Goal: Check status

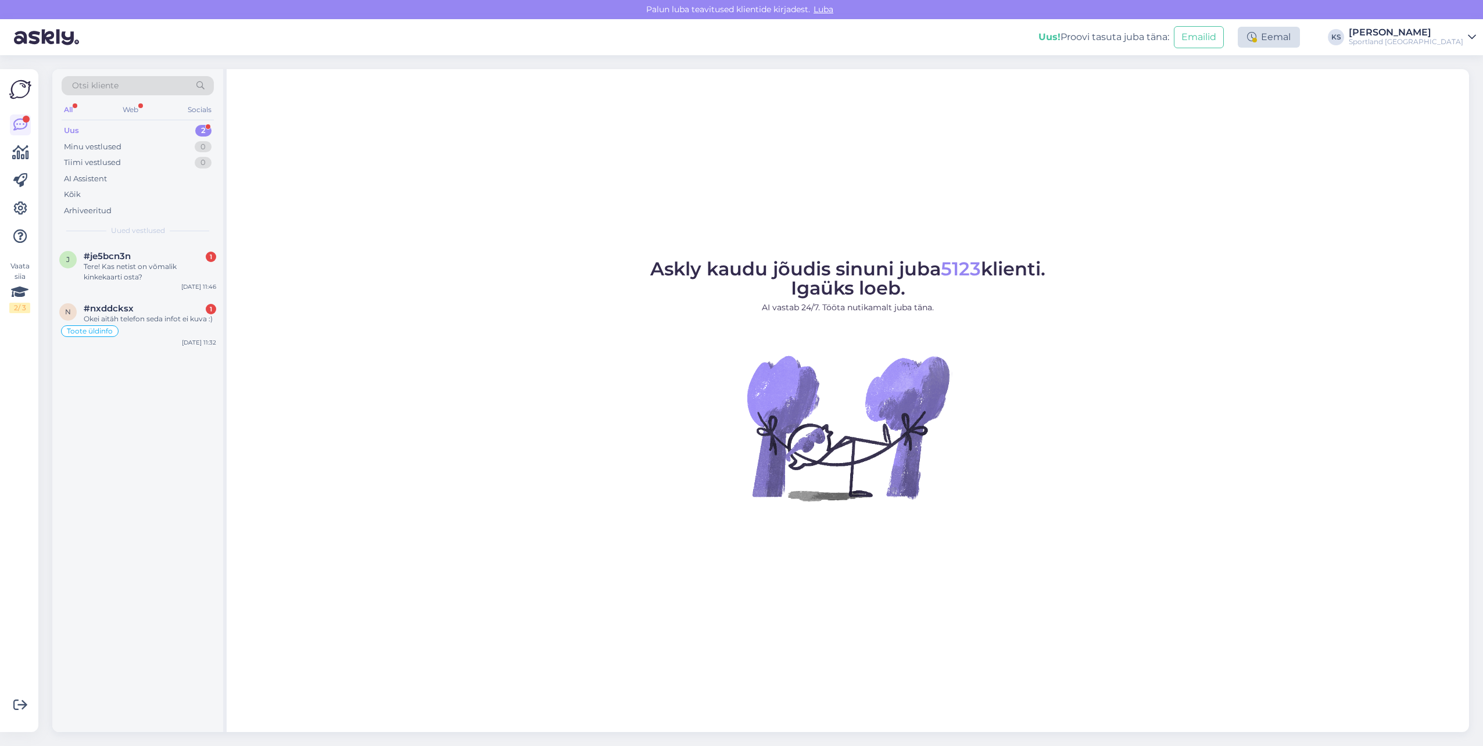
click at [1300, 33] on div "Eemal" at bounding box center [1269, 37] width 62 height 21
click at [1264, 382] on figure "Askly kaudu jõudis sinuni juba 5123 klienti. Igaüks loeb. AI vastab 24/7. Tööta…" at bounding box center [847, 396] width 1221 height 273
click at [23, 152] on icon at bounding box center [20, 153] width 17 height 14
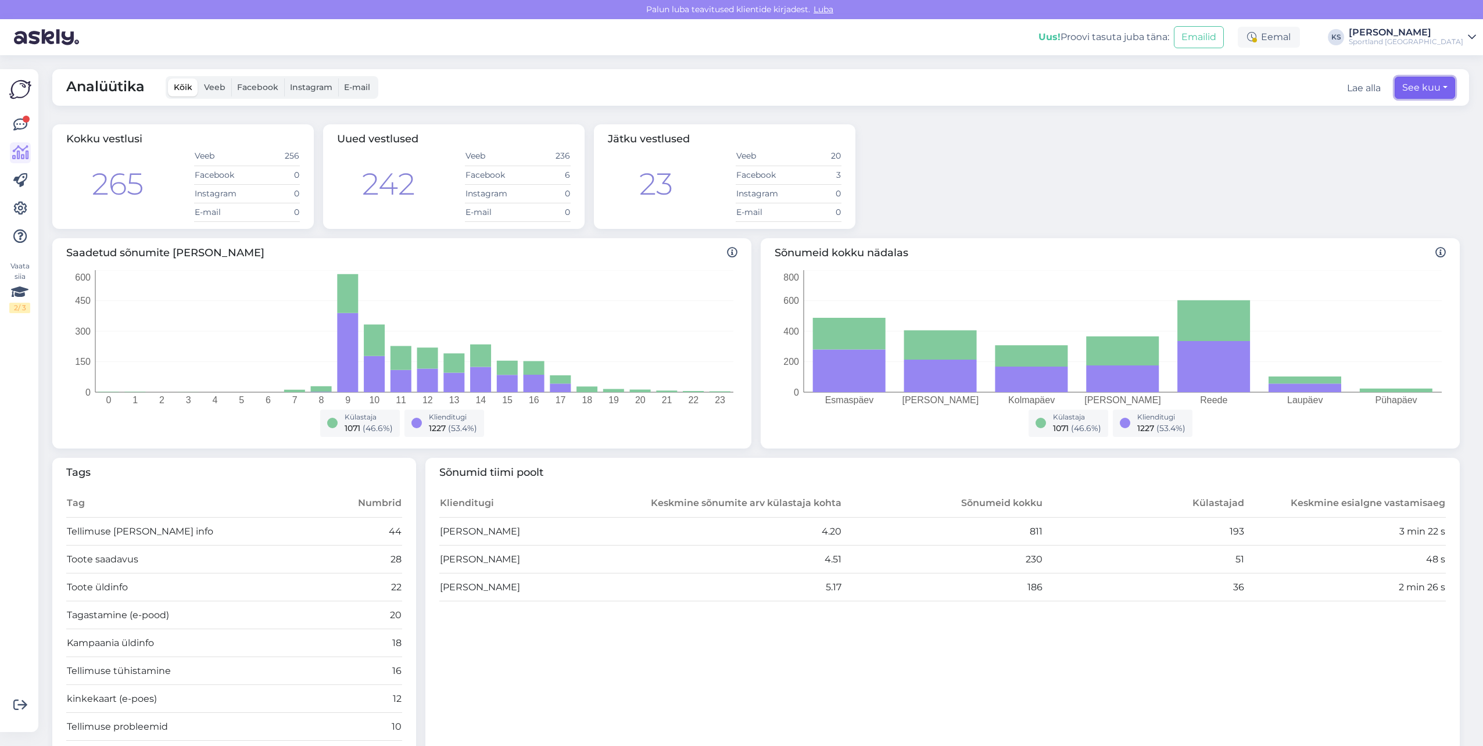
click at [1416, 84] on button "See kuu" at bounding box center [1425, 88] width 60 height 22
select select "8"
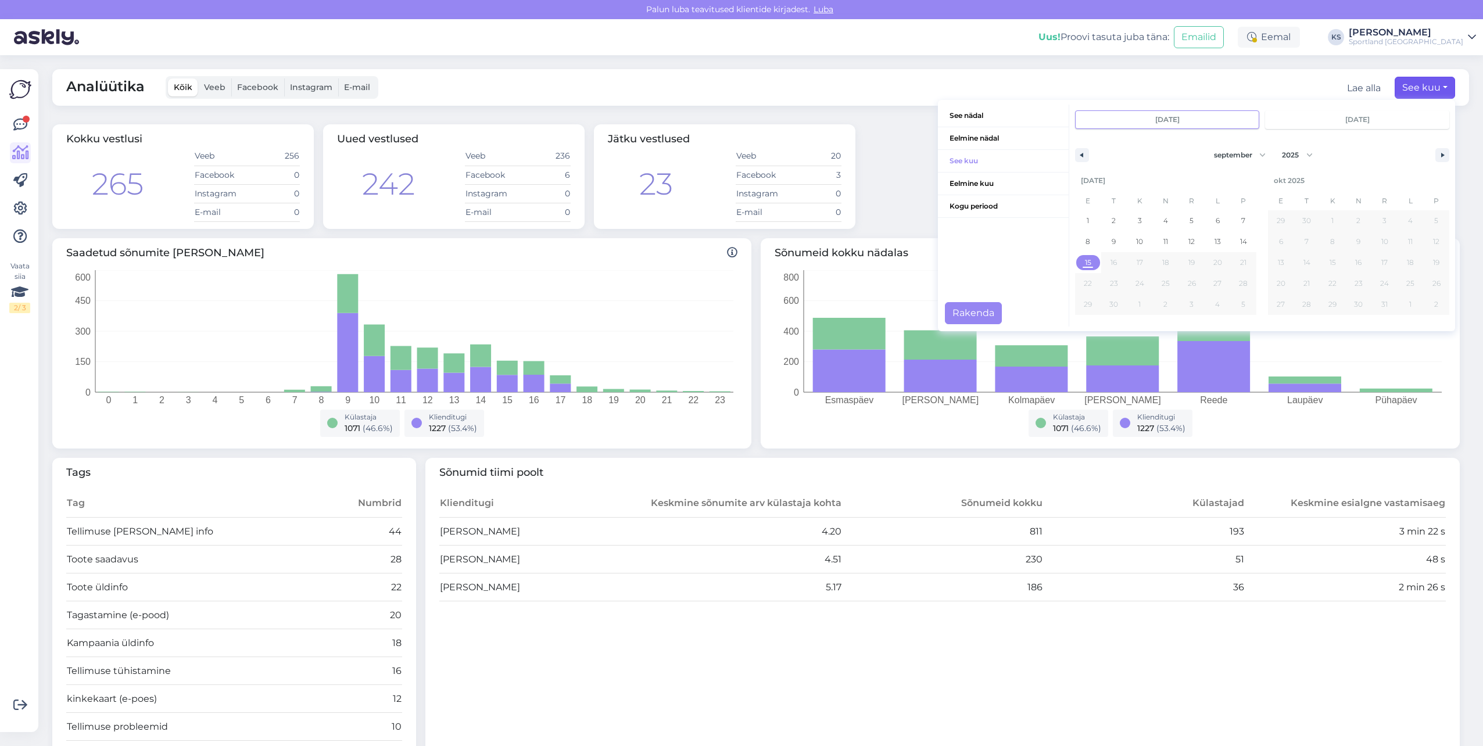
click at [1085, 260] on span "15" at bounding box center [1088, 262] width 26 height 15
type input "[DATE]"
click at [973, 310] on button "Rakenda" at bounding box center [973, 313] width 57 height 22
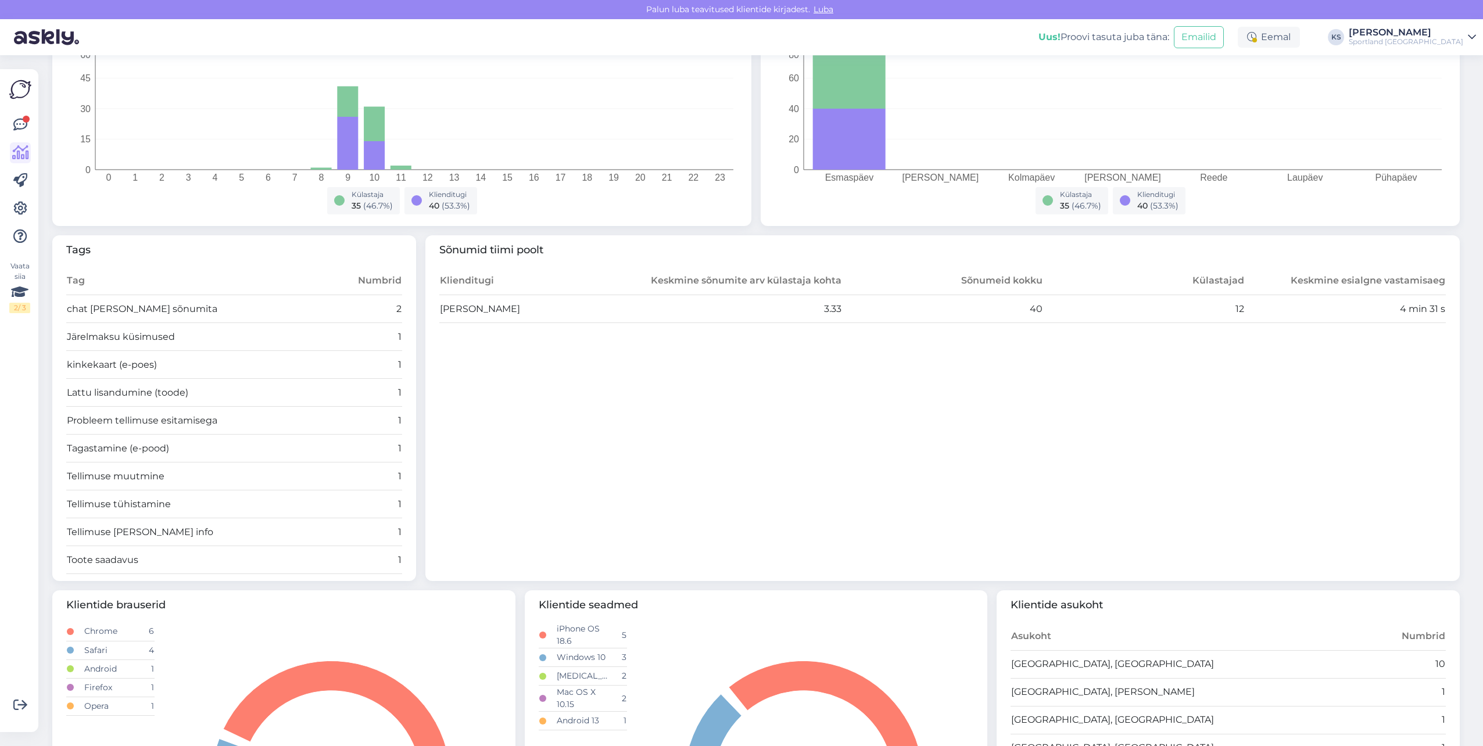
scroll to position [232, 0]
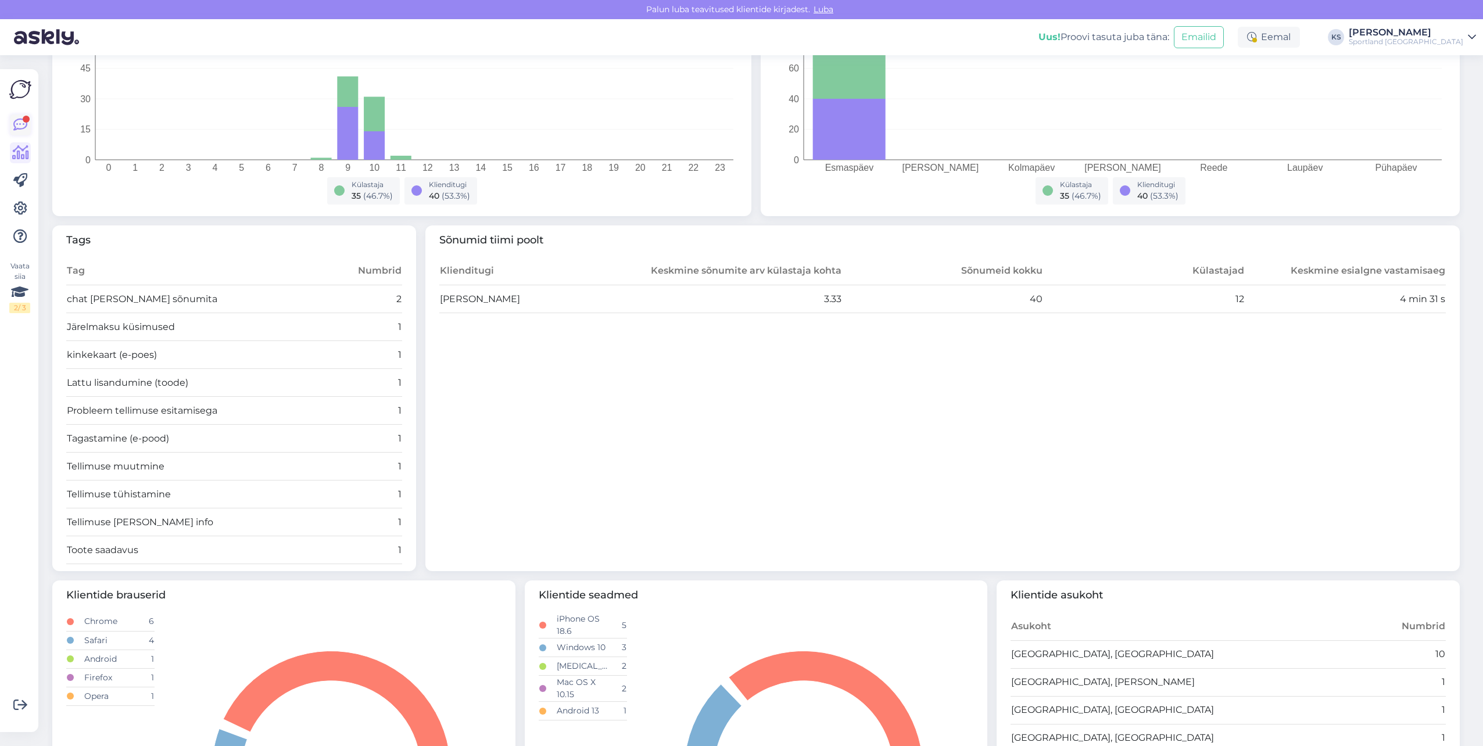
click at [27, 127] on icon at bounding box center [20, 125] width 14 height 14
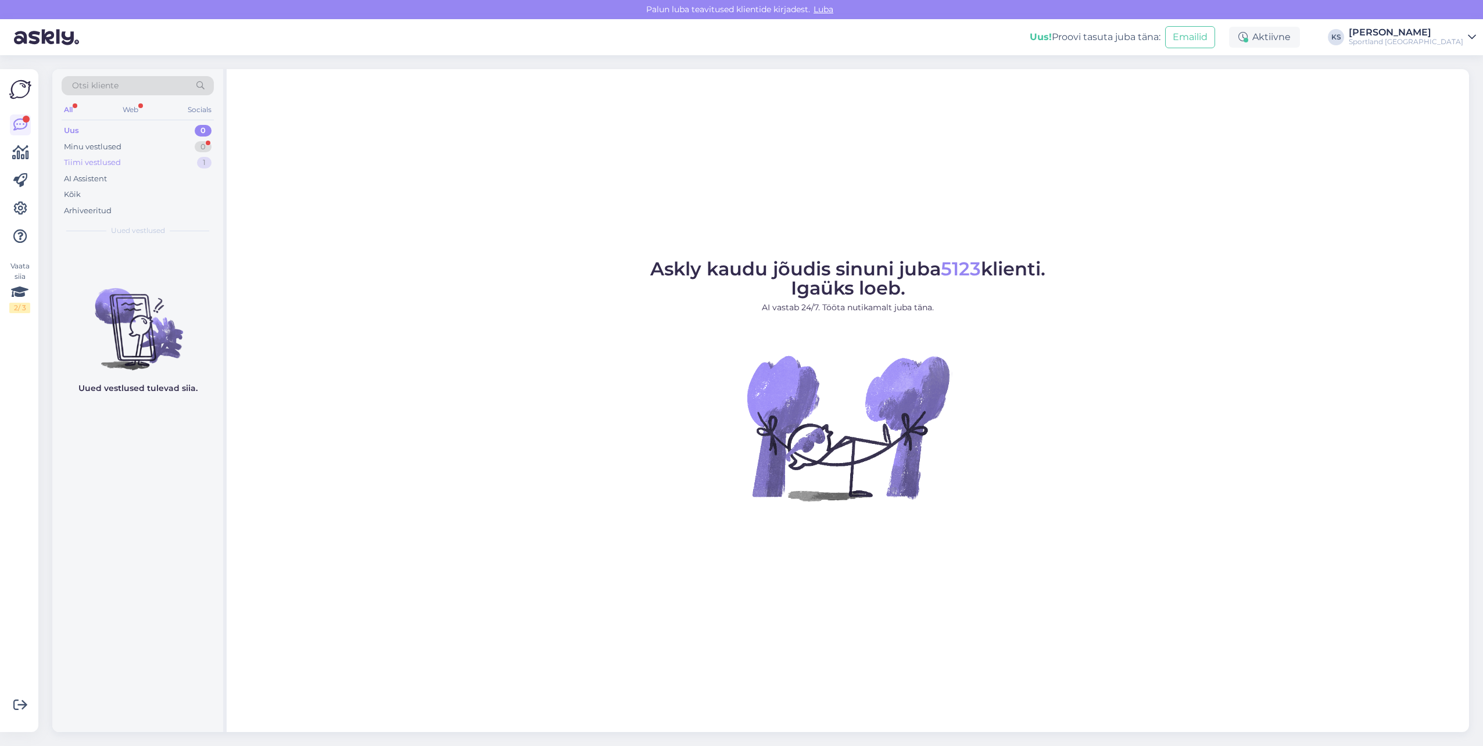
click at [167, 162] on div "Tiimi vestlused 1" at bounding box center [138, 163] width 152 height 16
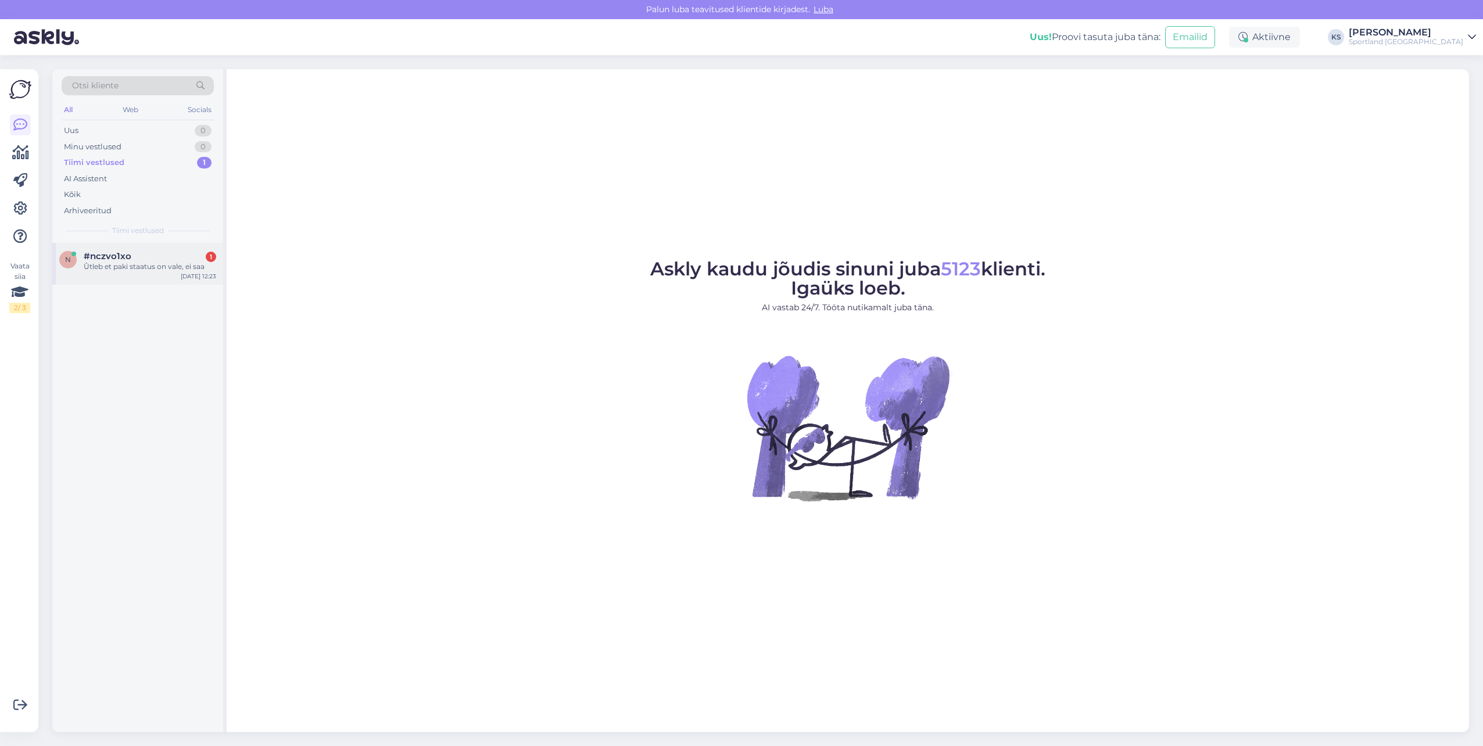
click at [140, 268] on div "Ûtleb et paki staatus on vale, ei saa" at bounding box center [150, 266] width 132 height 10
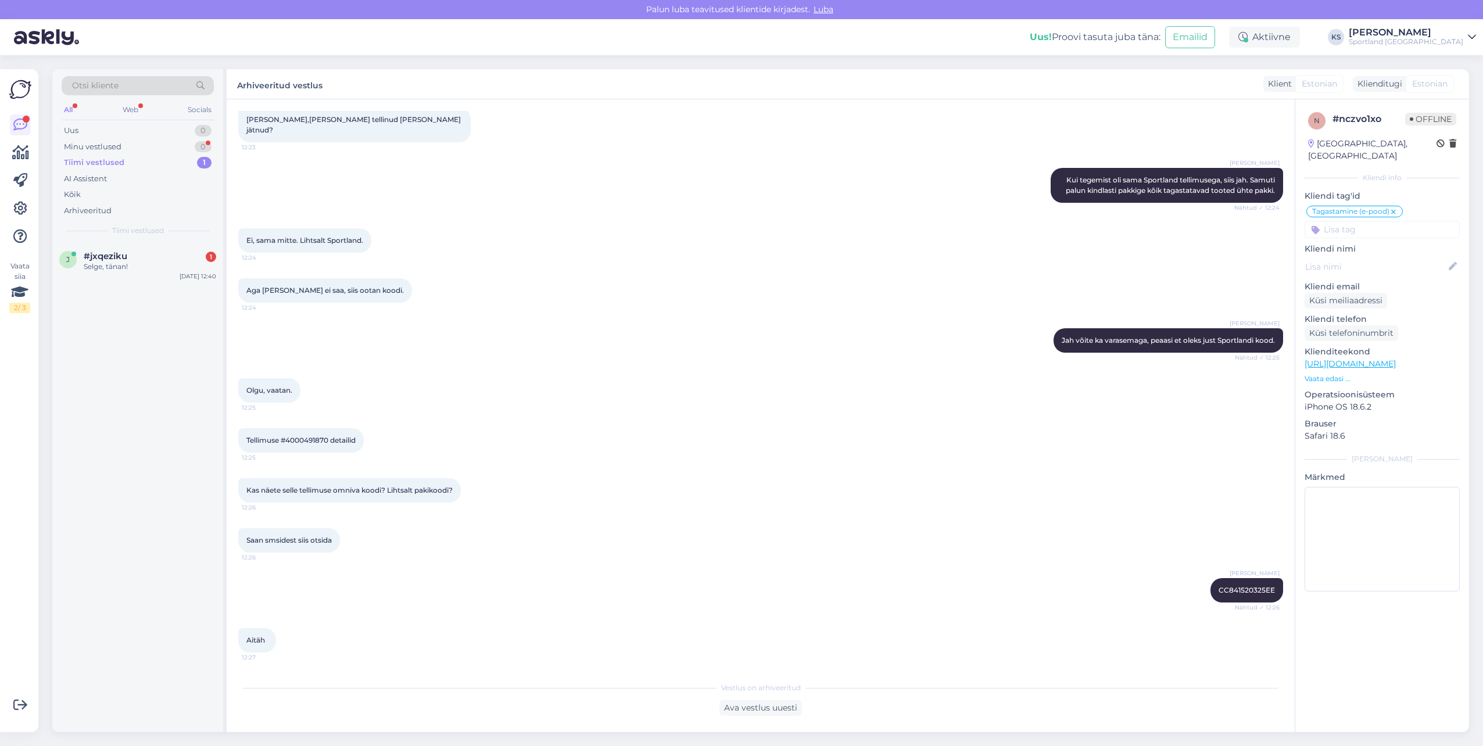
scroll to position [559, 0]
